Goal: Information Seeking & Learning: Learn about a topic

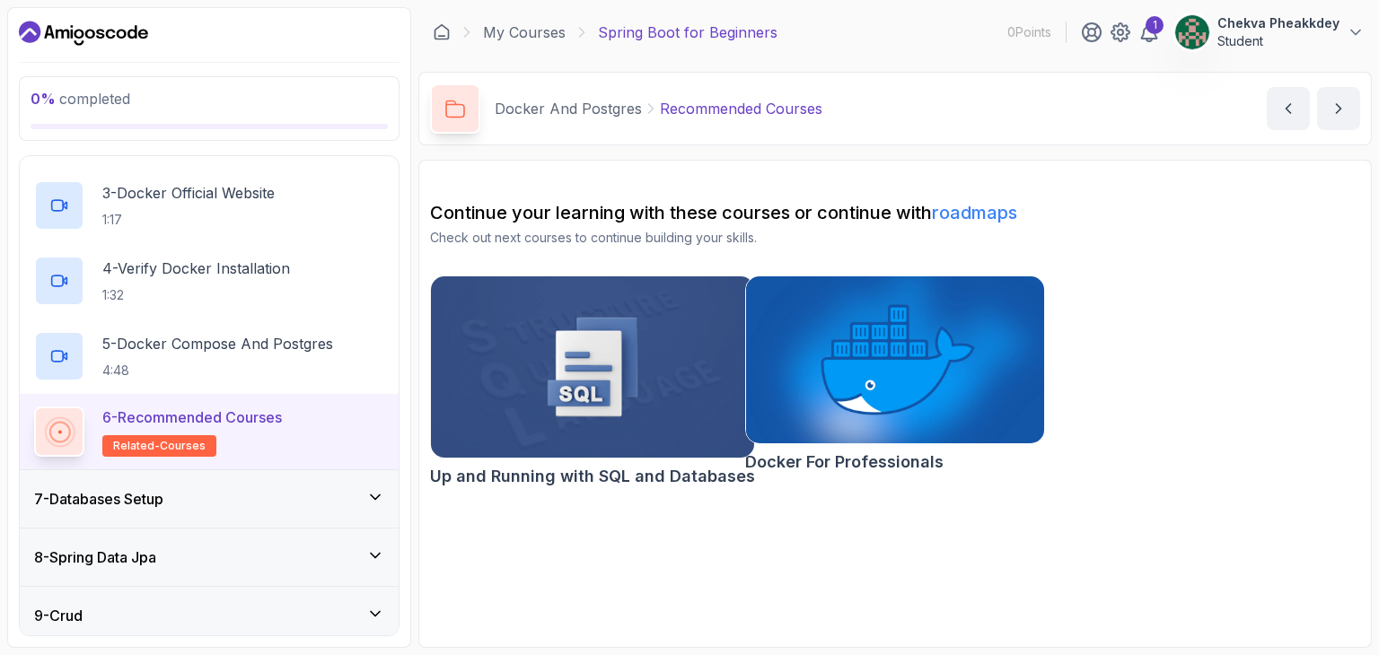
scroll to position [666, 0]
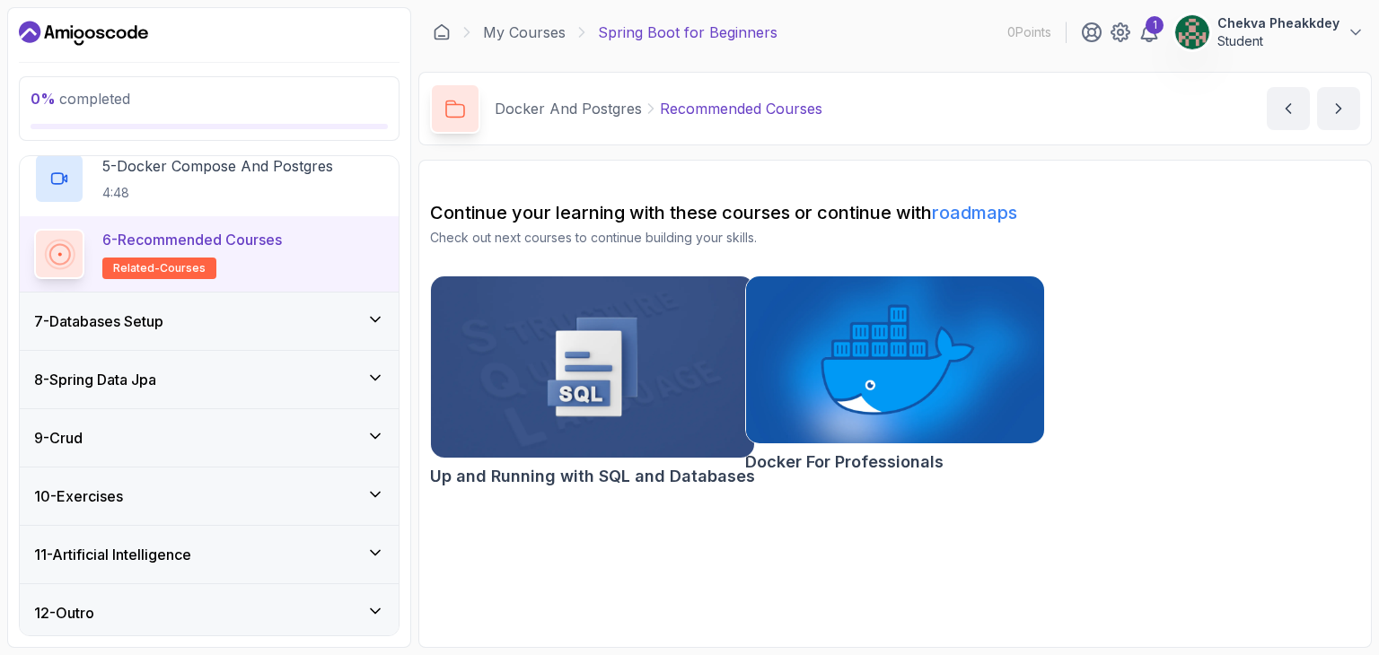
click at [380, 318] on icon at bounding box center [375, 320] width 9 height 4
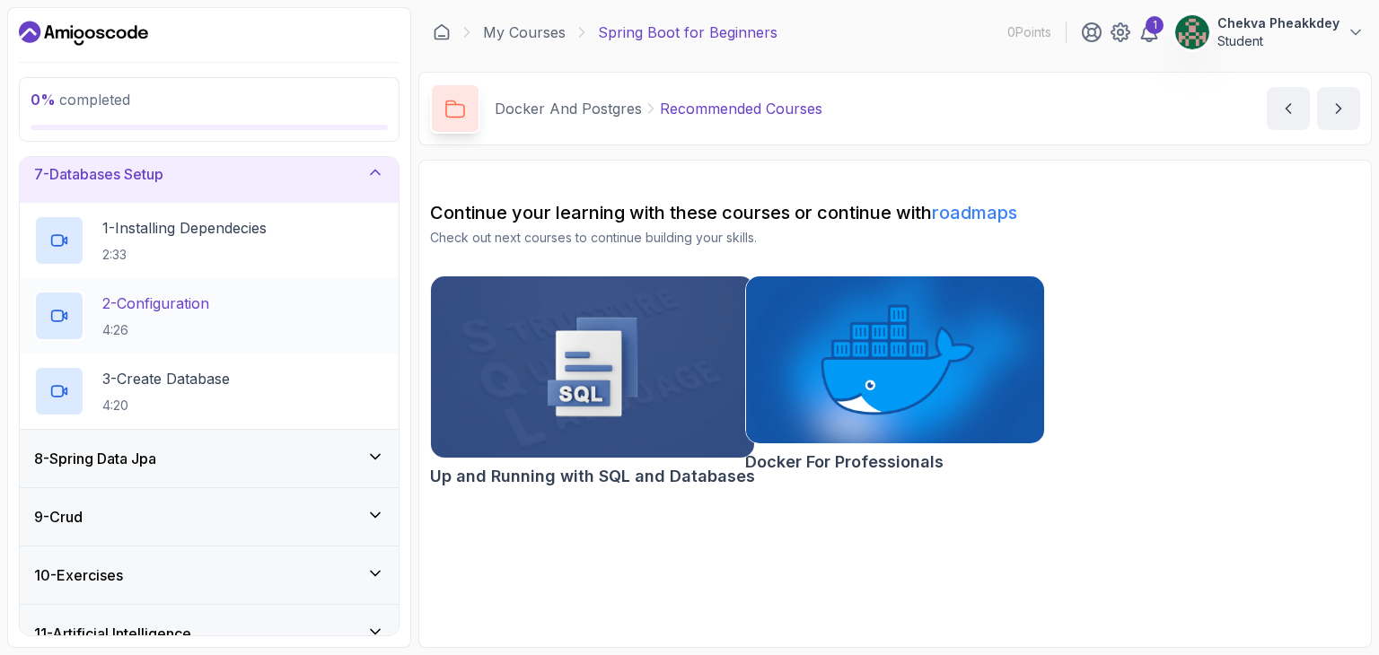
scroll to position [361, 0]
click at [190, 241] on h2 "1 - Installing Dependecies 2:33" at bounding box center [184, 241] width 164 height 47
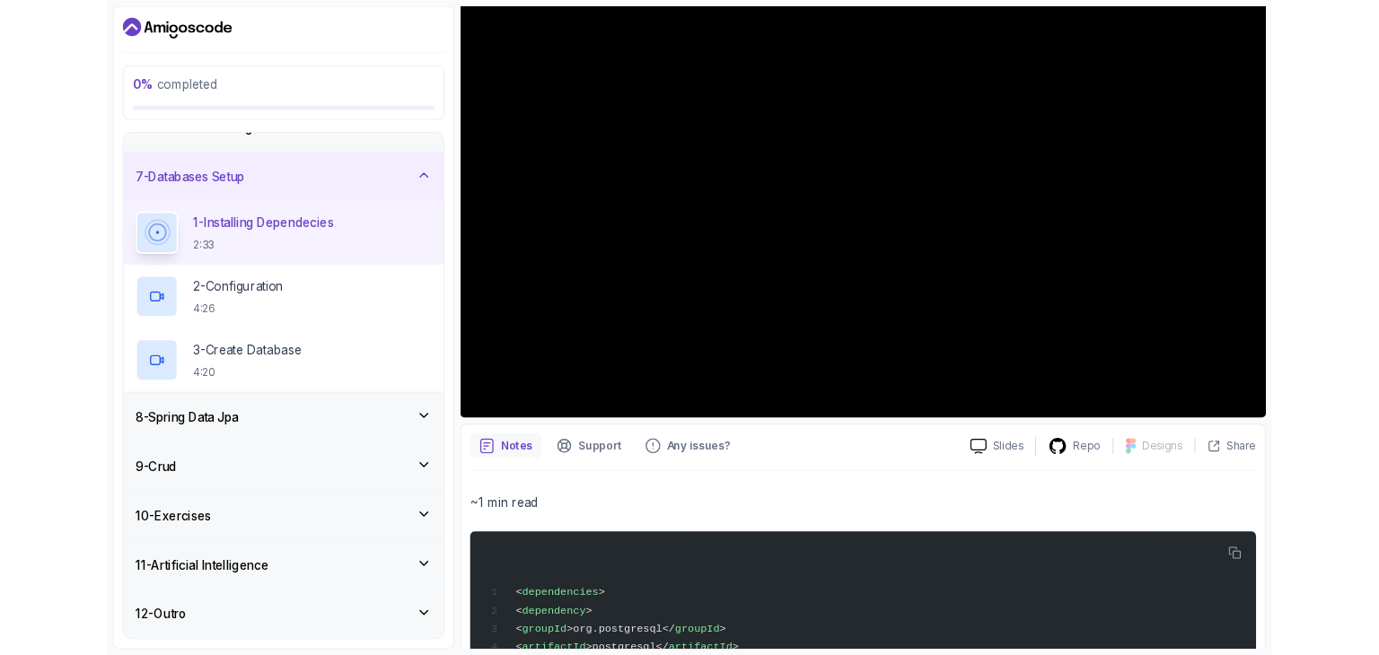
scroll to position [323, 0]
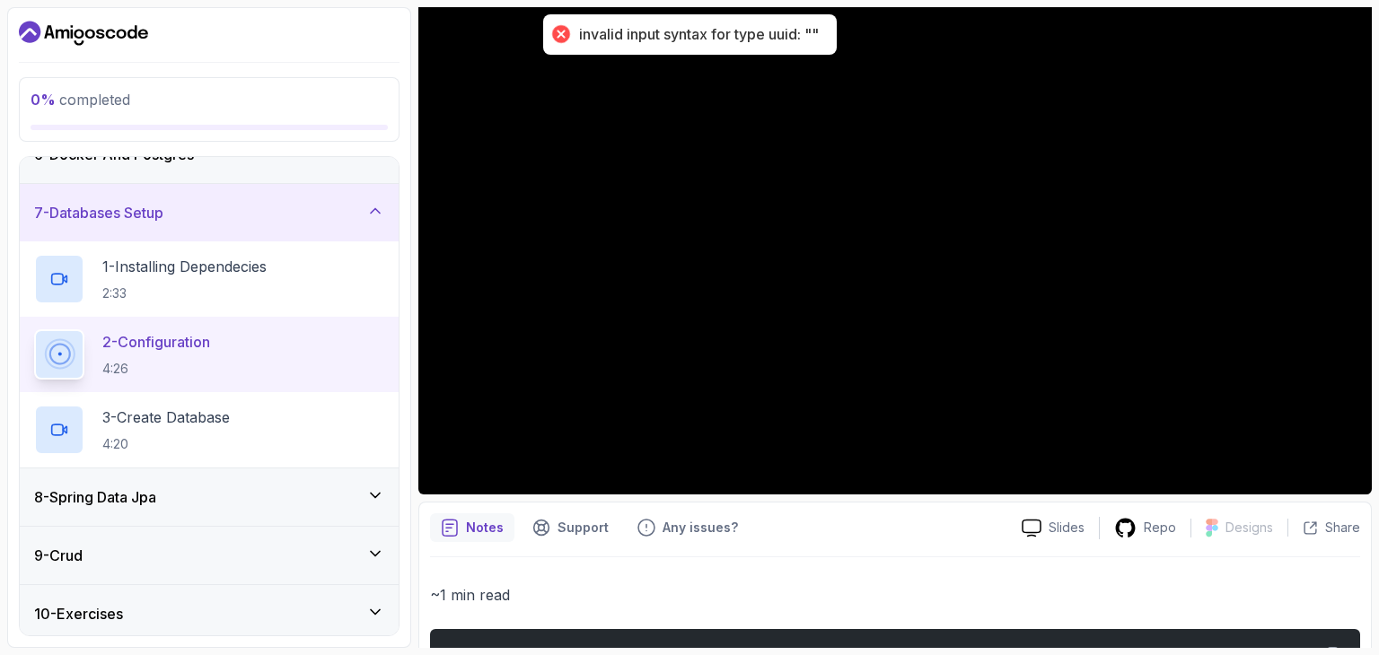
click at [188, 346] on p "2 - Configuration" at bounding box center [156, 342] width 108 height 22
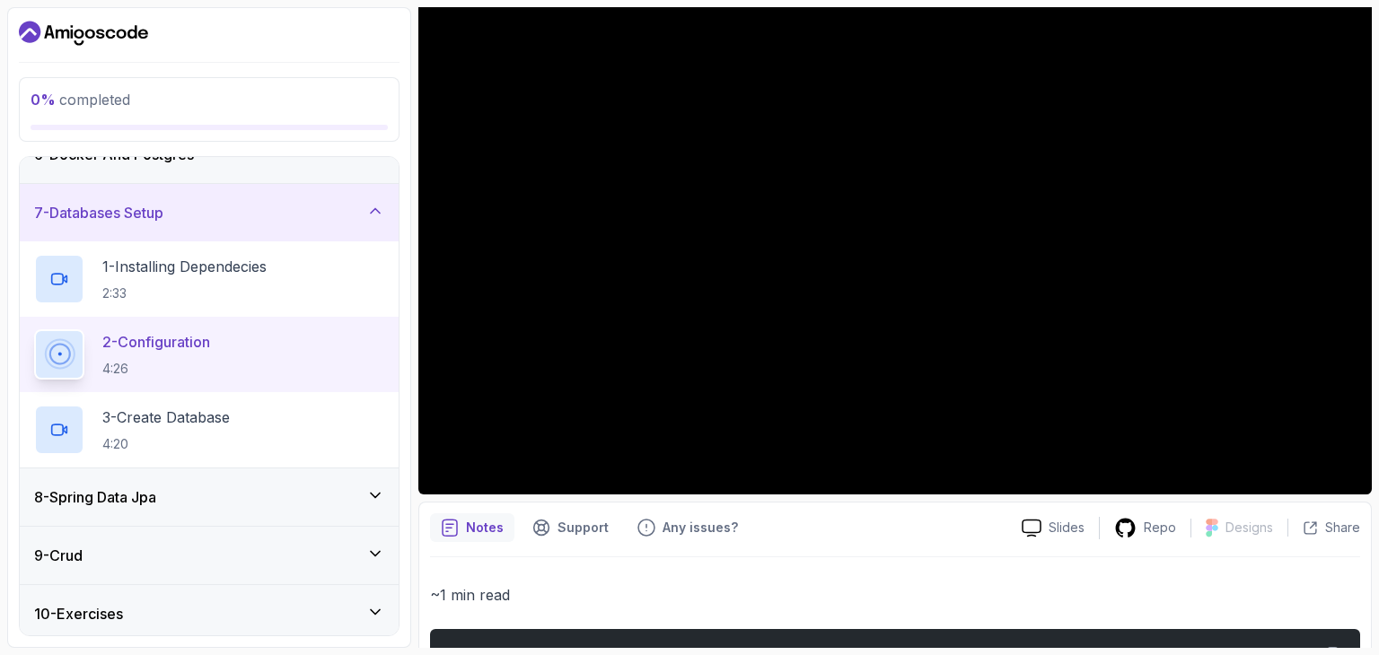
click at [377, 492] on icon at bounding box center [375, 496] width 18 height 18
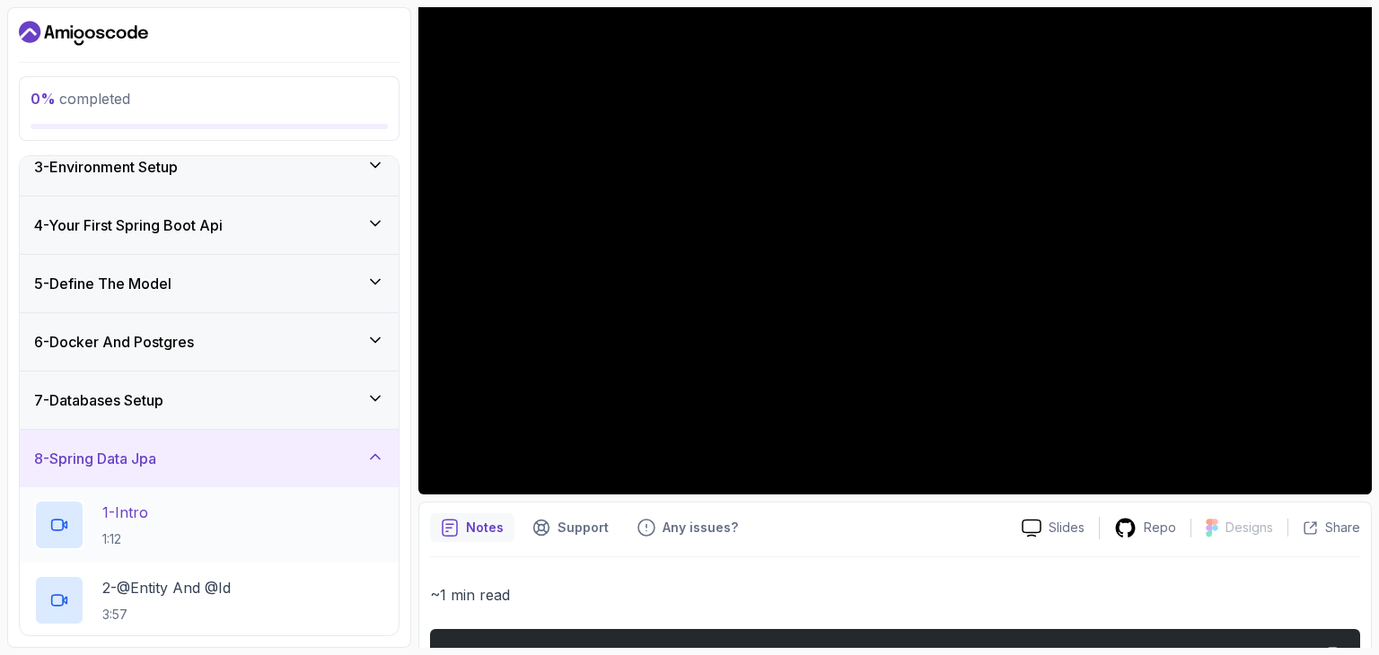
scroll to position [133, 0]
click at [377, 403] on icon at bounding box center [375, 400] width 18 height 18
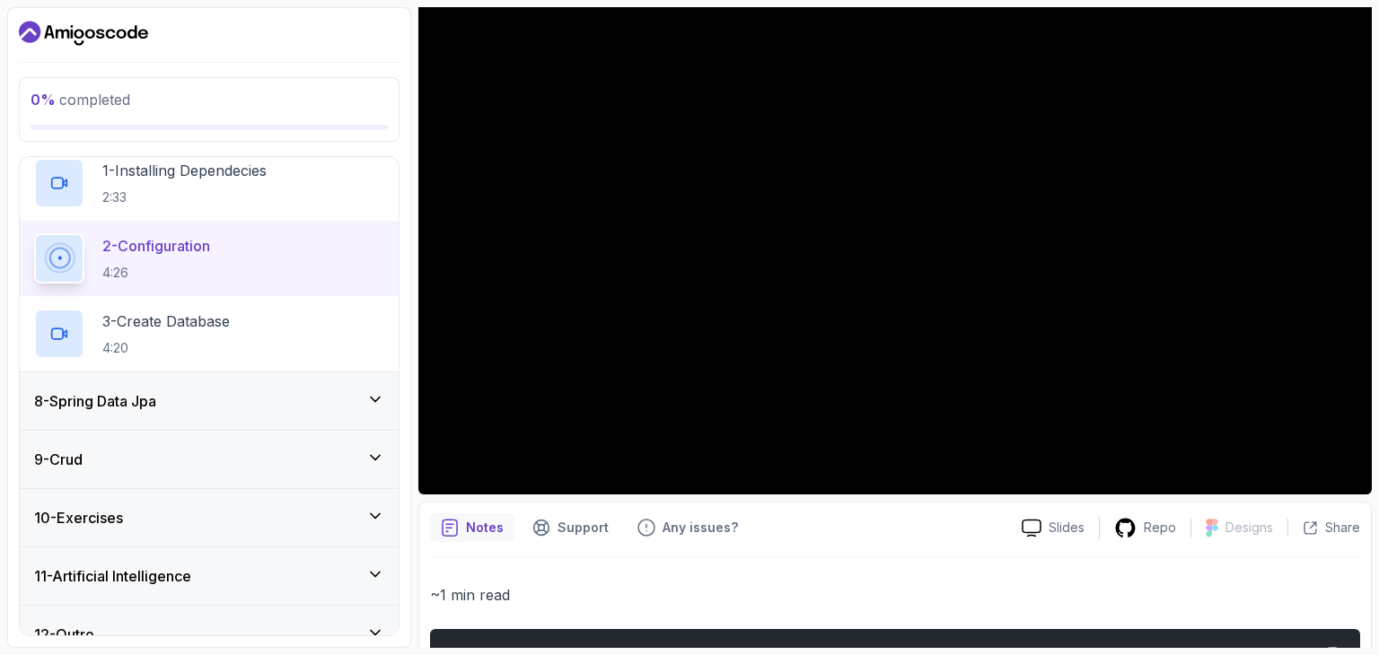
scroll to position [419, 0]
click at [255, 337] on div "3 - Create Database 4:20" at bounding box center [209, 334] width 350 height 50
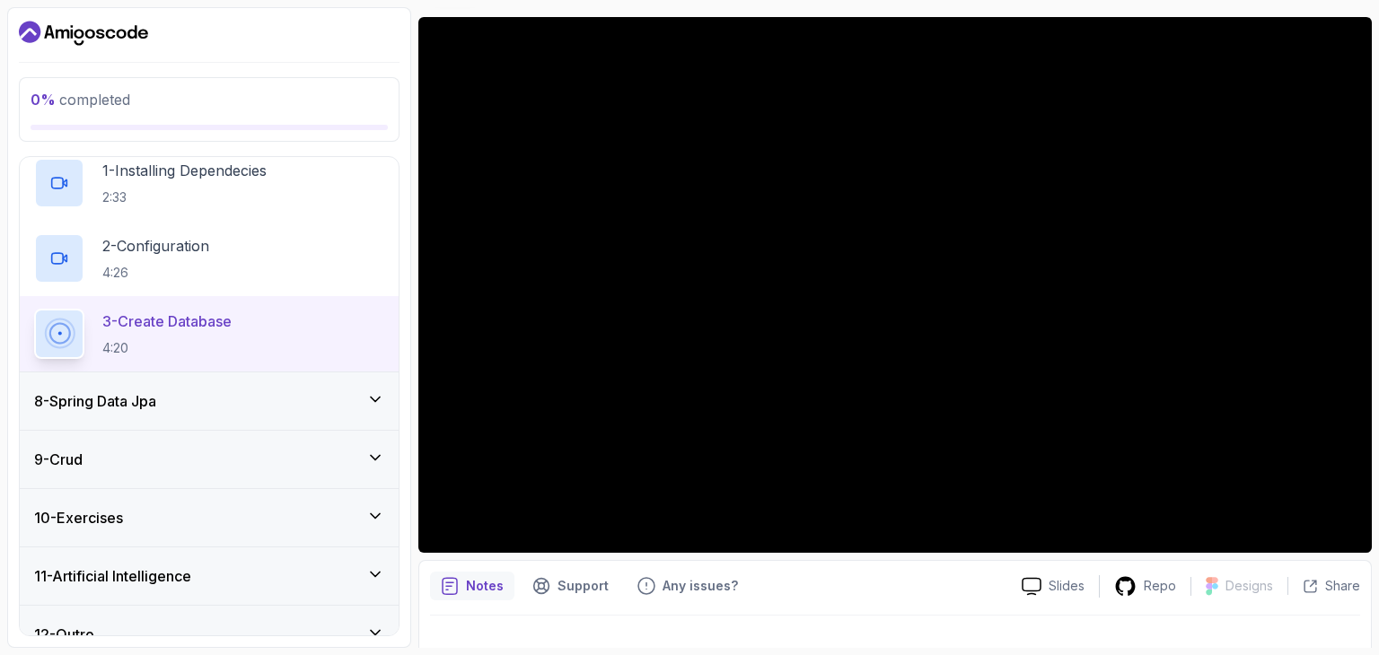
scroll to position [127, 0]
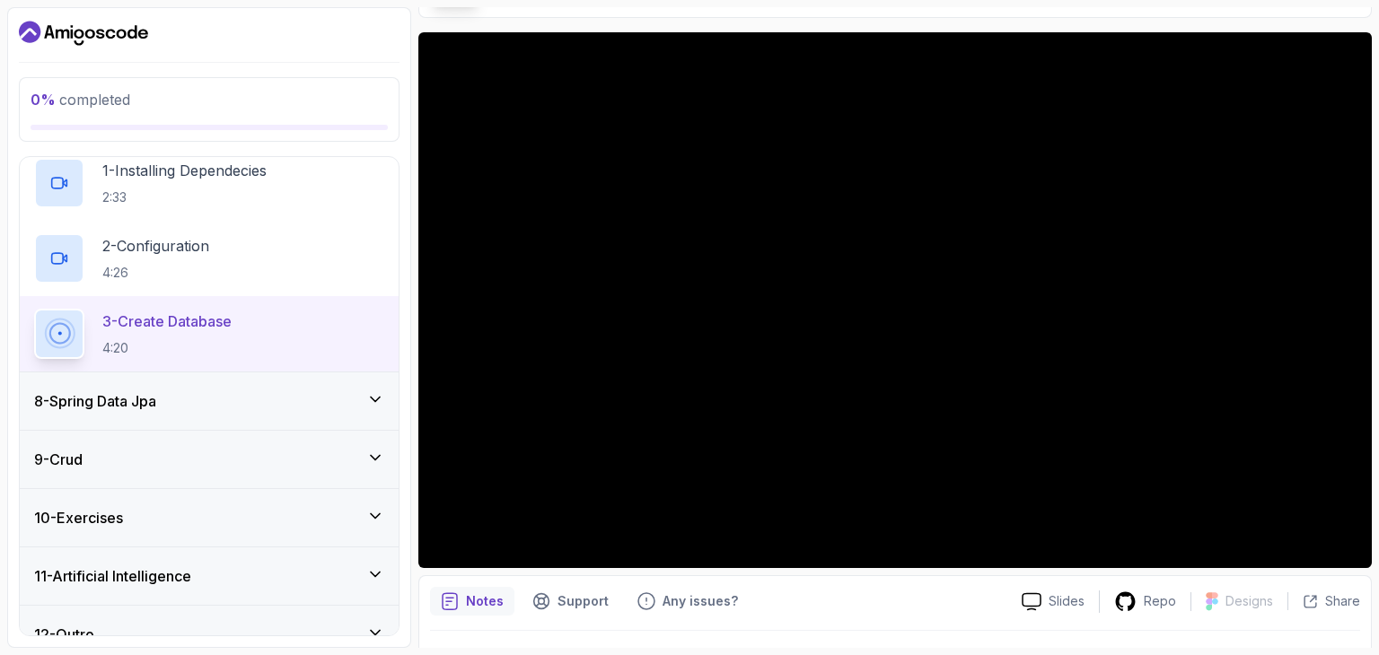
click at [373, 397] on icon at bounding box center [375, 399] width 9 height 4
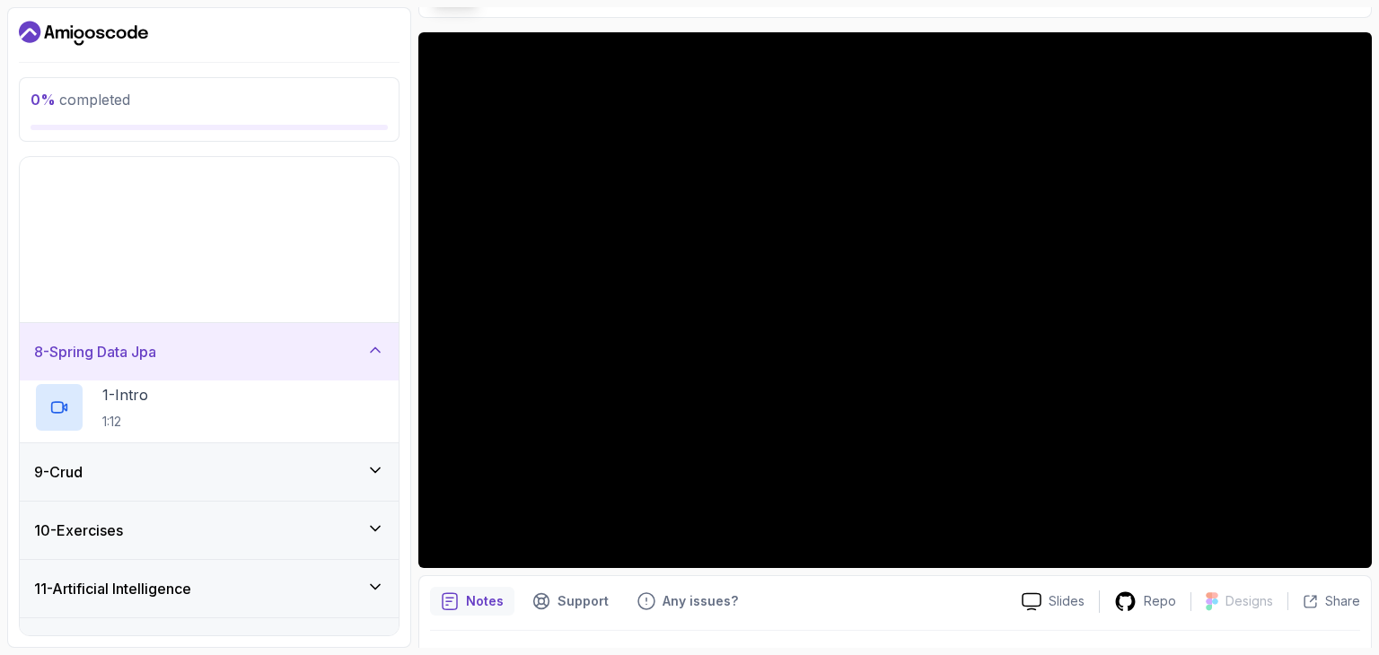
scroll to position [217, 0]
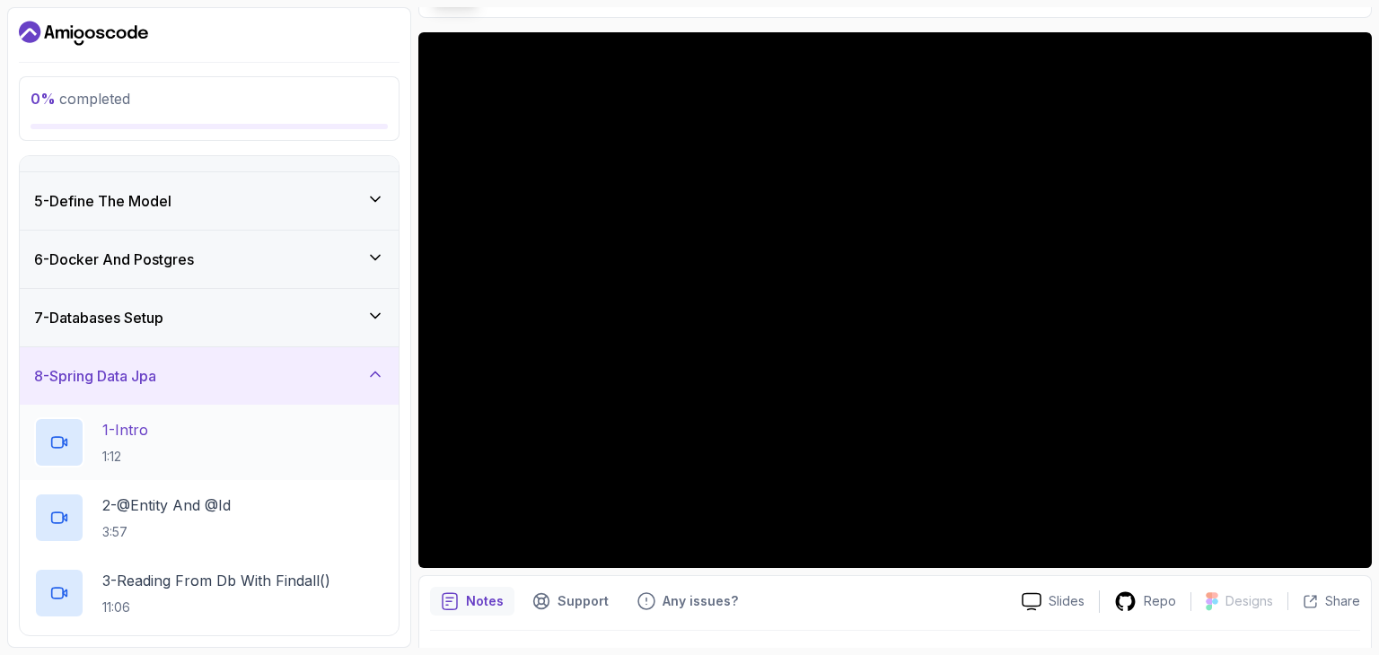
click at [180, 439] on div "1 - Intro 1:12" at bounding box center [209, 442] width 350 height 50
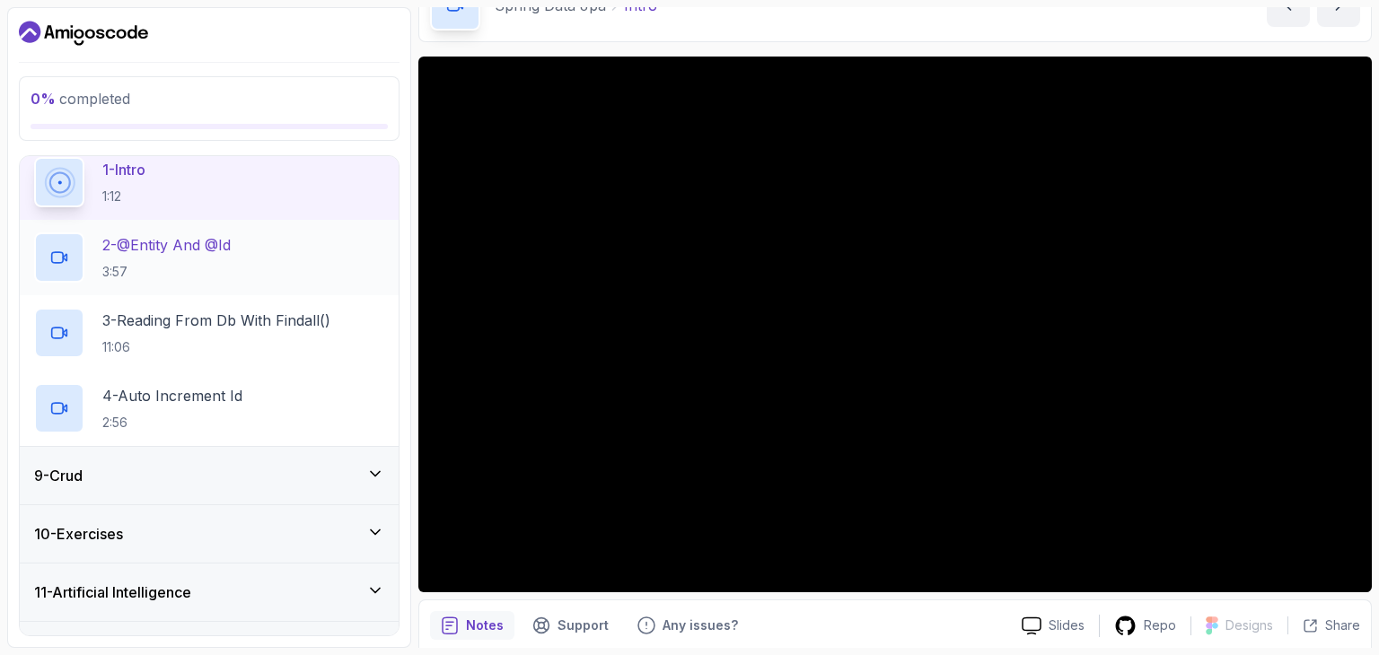
scroll to position [441, 0]
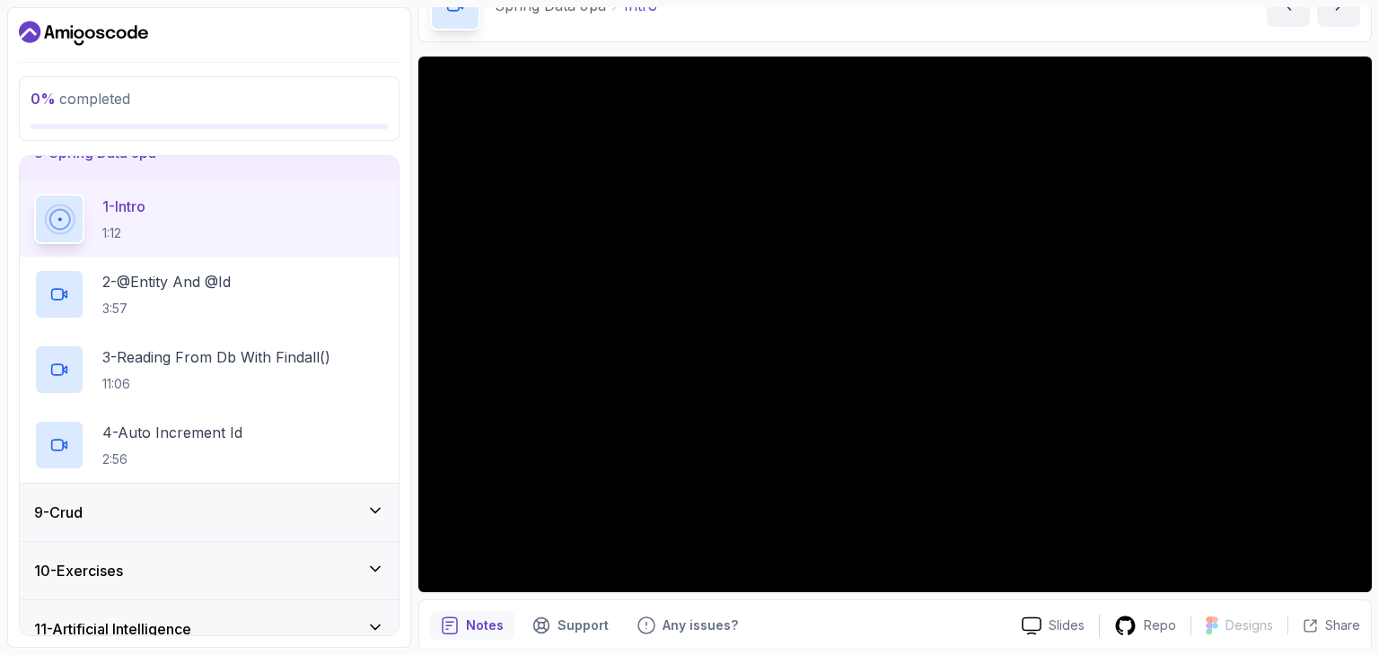
click at [373, 507] on icon at bounding box center [375, 511] width 18 height 18
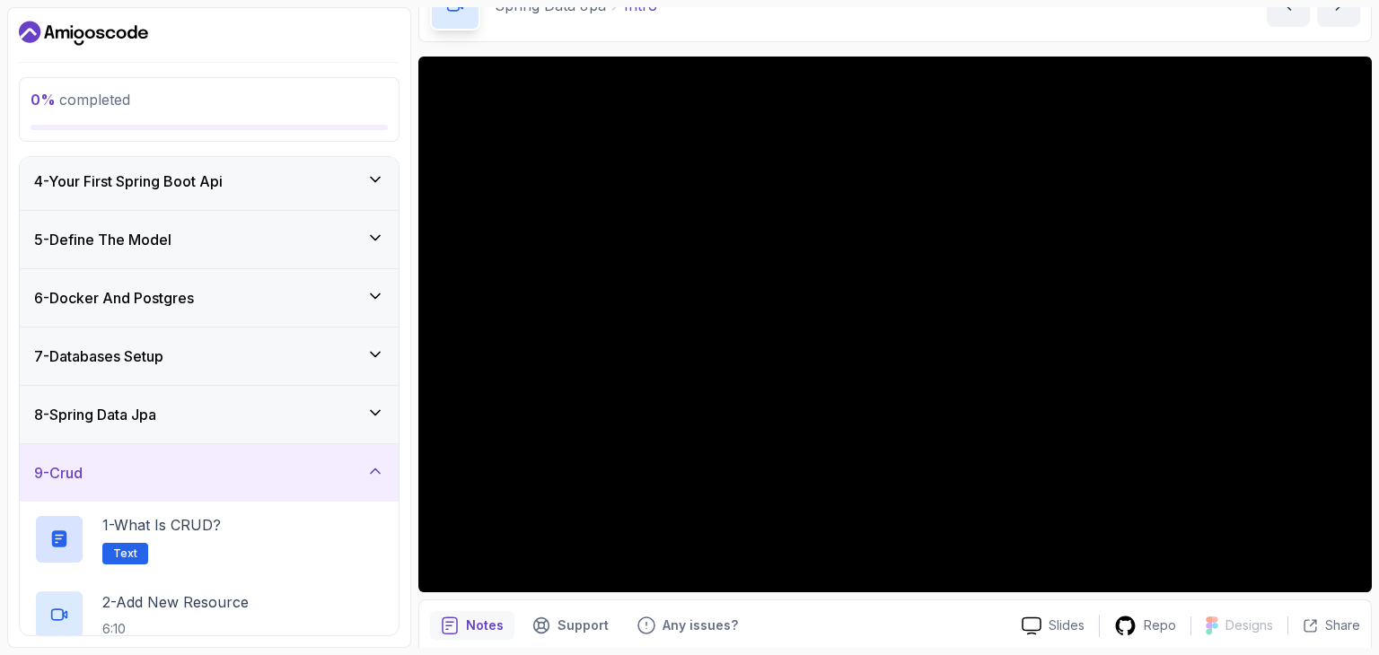
scroll to position [181, 0]
click at [373, 404] on icon at bounding box center [375, 411] width 18 height 18
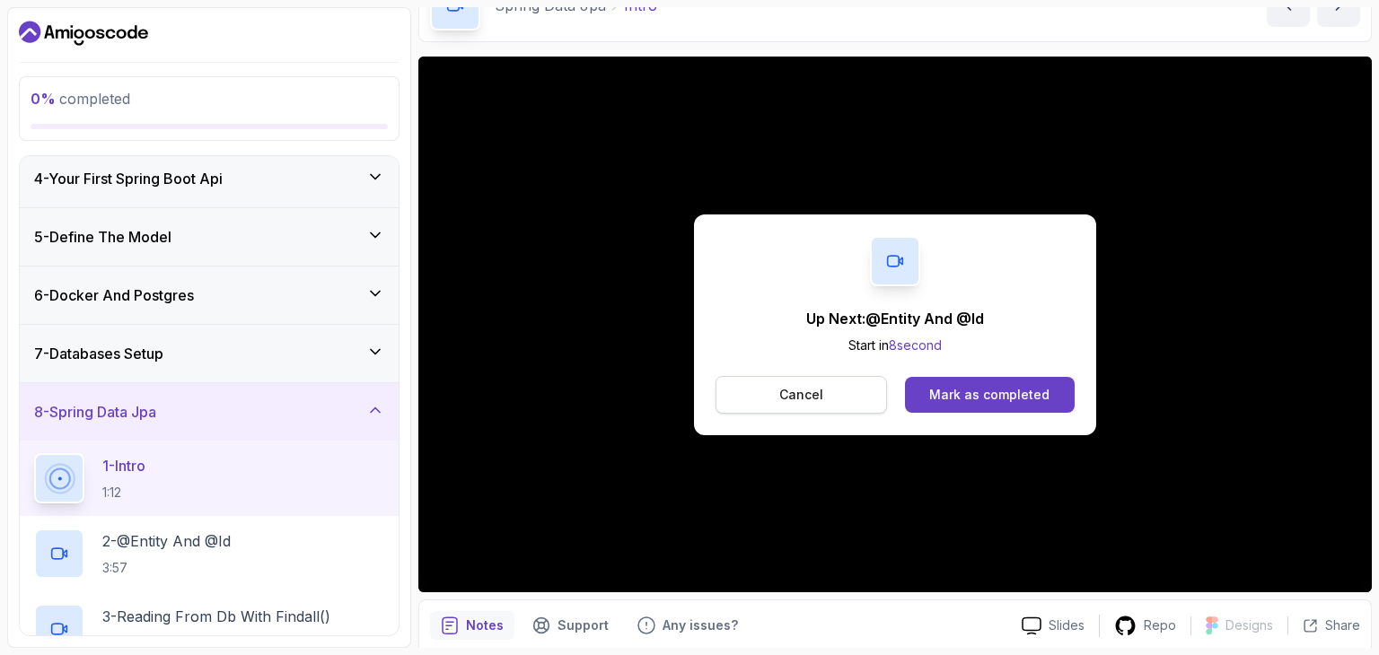
click at [828, 387] on button "Cancel" at bounding box center [800, 395] width 171 height 38
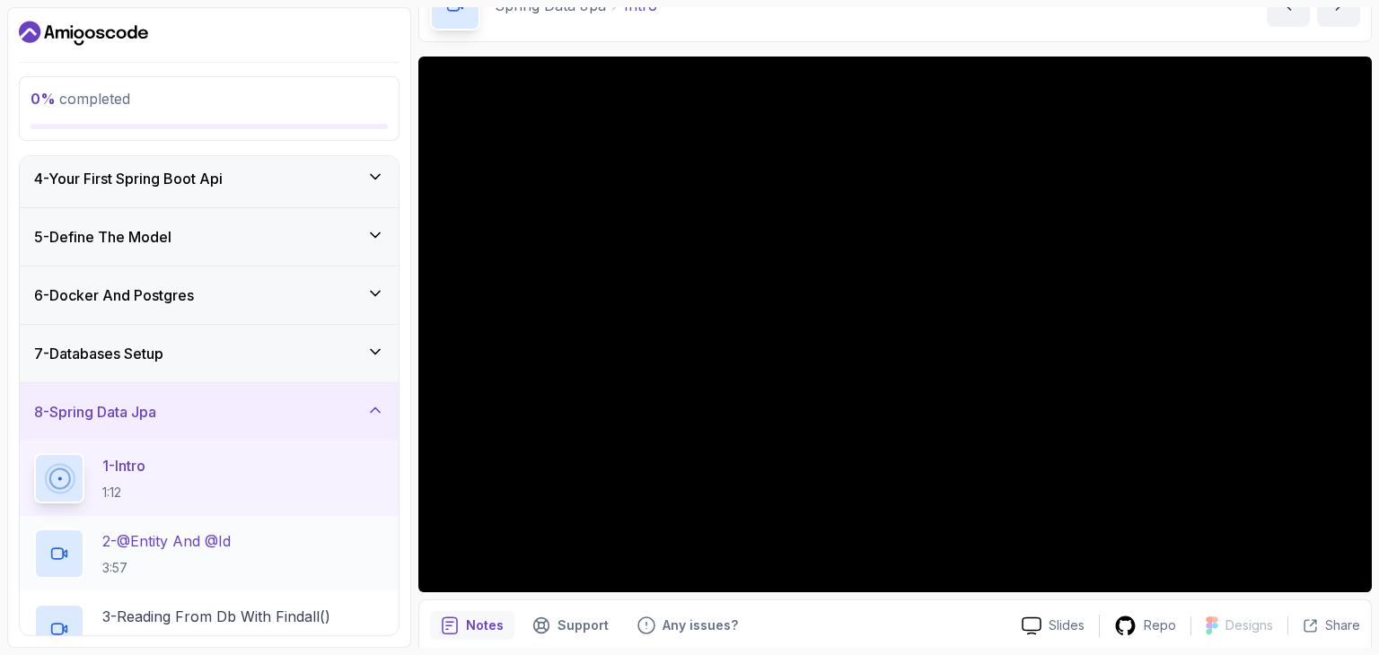
click at [205, 538] on p "2 - @Entity And @Id" at bounding box center [166, 542] width 128 height 22
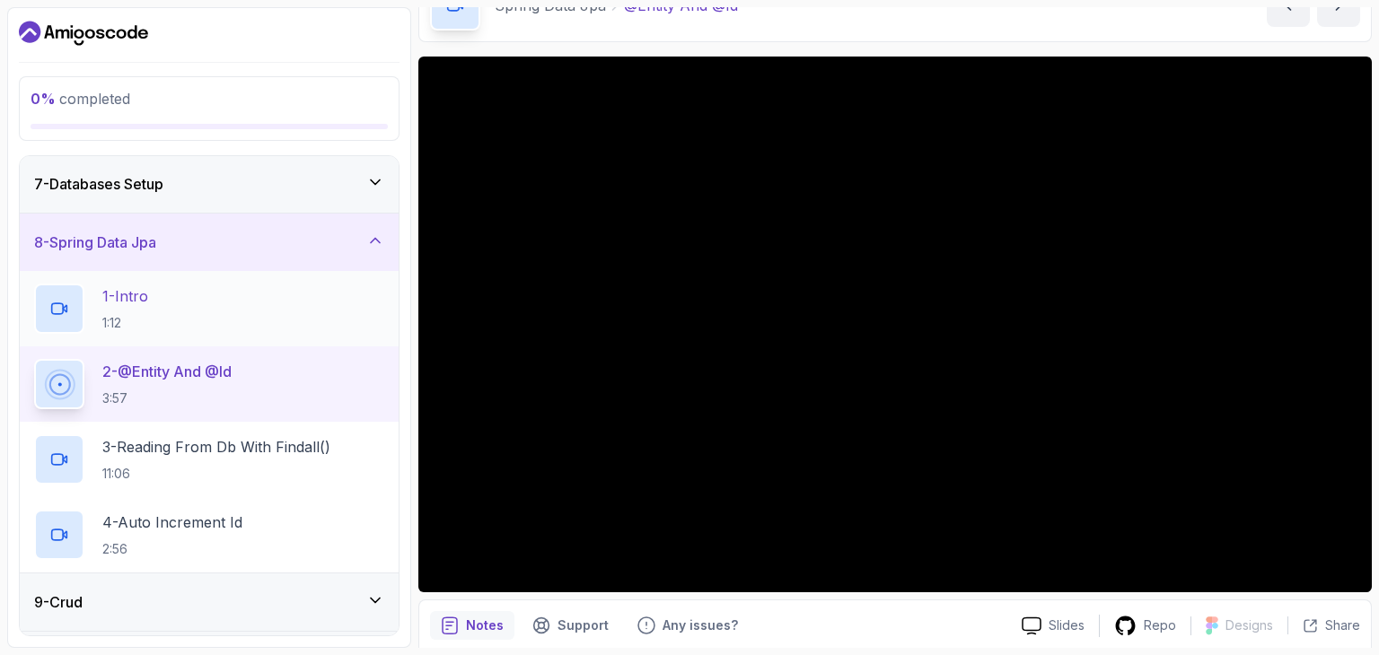
scroll to position [350, 0]
click at [319, 437] on p "3 - Reading From Db With Findall()" at bounding box center [216, 448] width 228 height 22
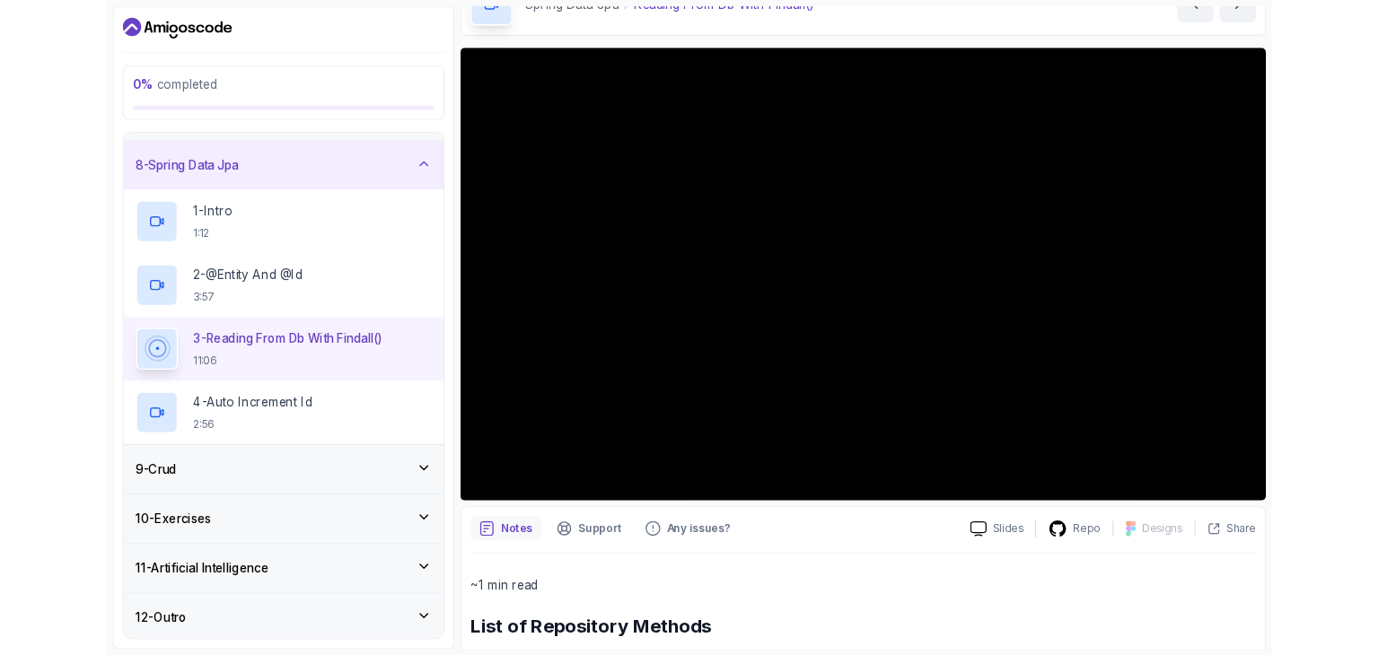
scroll to position [517, 0]
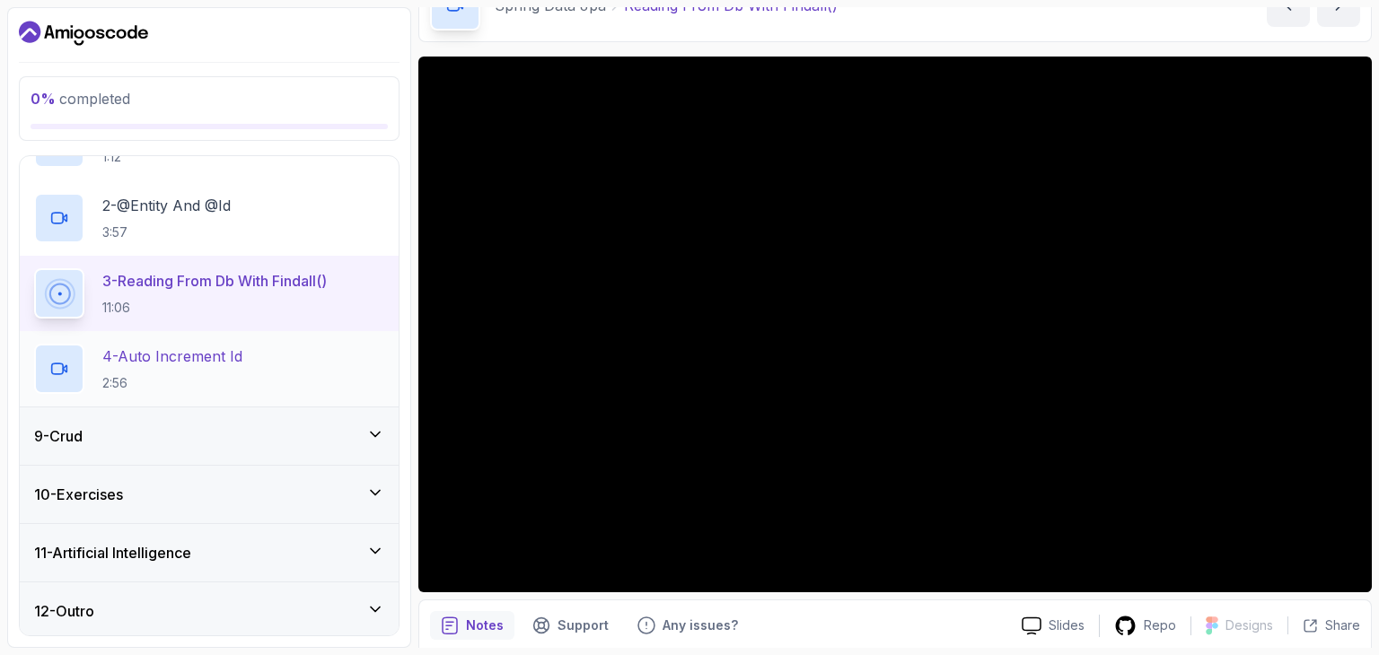
click at [229, 374] on p "2:56" at bounding box center [172, 383] width 140 height 18
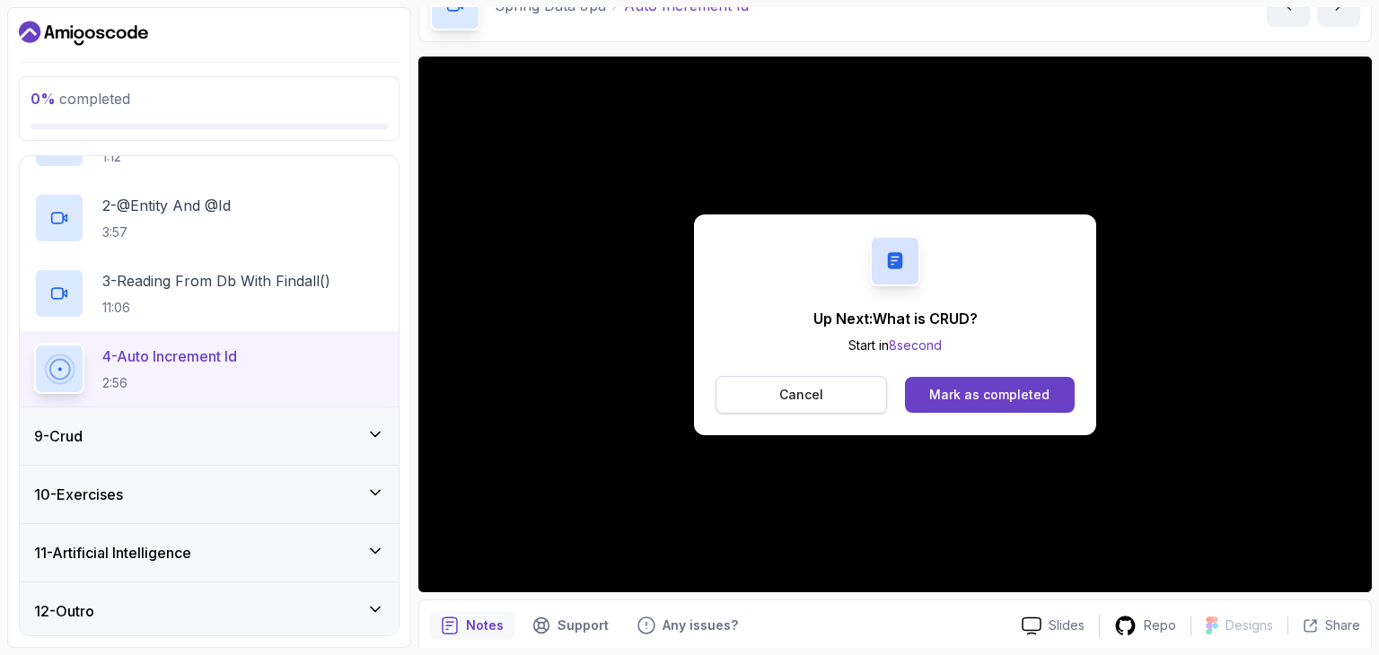
click at [801, 389] on p "Cancel" at bounding box center [801, 395] width 44 height 18
